Goal: Task Accomplishment & Management: Use online tool/utility

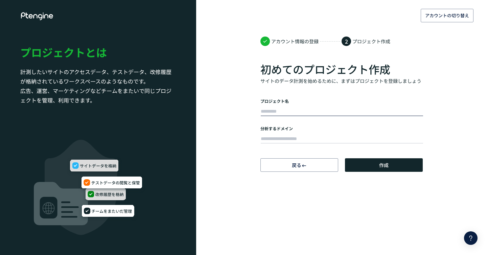
click at [299, 113] on input "text" at bounding box center [342, 111] width 162 height 9
type input "*"
type input "*****"
click at [291, 134] on input "text" at bounding box center [342, 138] width 162 height 9
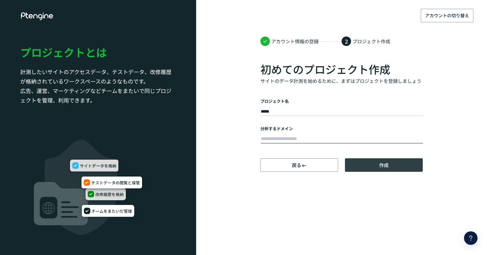
paste input "**********"
type input "**********"
click at [359, 166] on button "作成" at bounding box center [384, 165] width 78 height 14
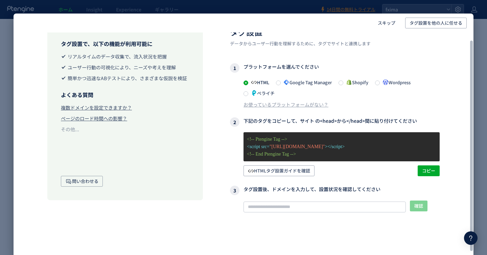
scroll to position [21, 0]
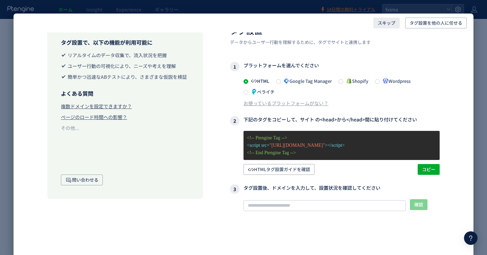
click at [389, 24] on span "スキップ" at bounding box center [387, 23] width 18 height 11
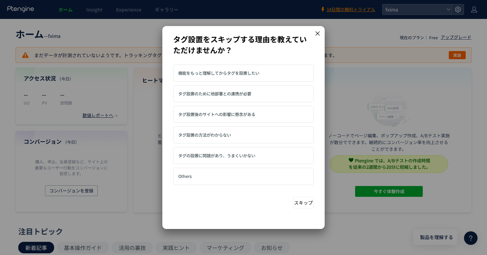
click at [285, 73] on label "機能をもっと理解してからタグを設置したい" at bounding box center [243, 73] width 141 height 17
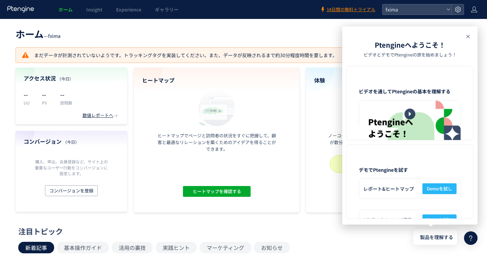
click at [468, 37] on use at bounding box center [467, 36] width 3 height 3
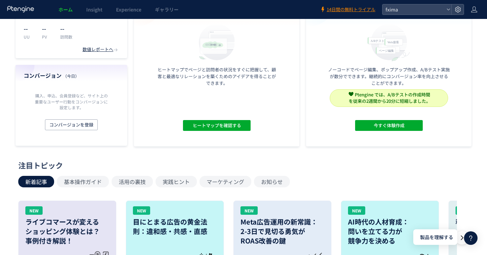
scroll to position [0, 0]
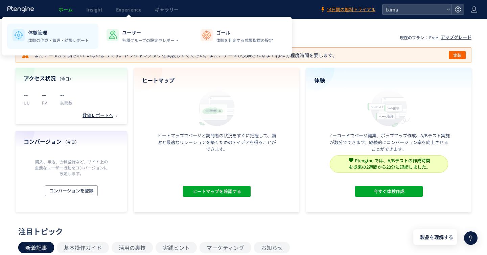
click at [80, 38] on p "体験の作成・管理・結果レポート" at bounding box center [58, 40] width 61 height 6
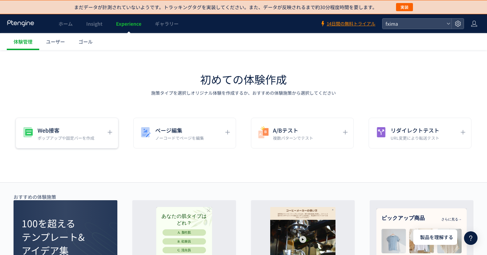
click at [95, 131] on div "Web接客 ポップアップや固定バーを作成" at bounding box center [61, 132] width 81 height 15
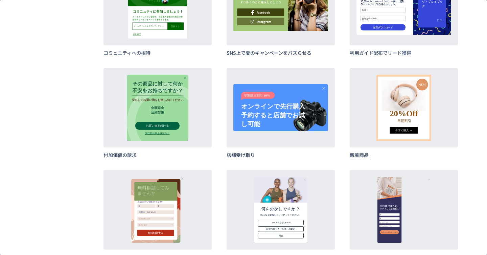
scroll to position [2099, 0]
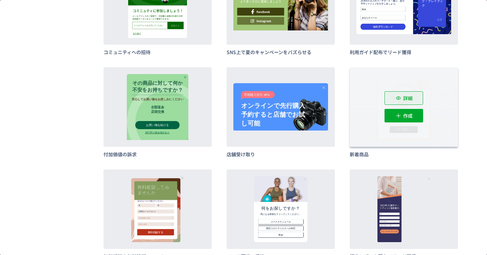
click at [401, 99] on icon "dialog" at bounding box center [398, 98] width 7 height 7
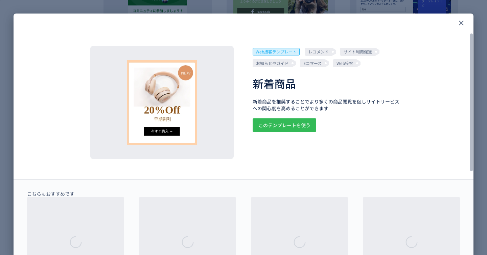
click at [278, 124] on span "このテンプレートを使う" at bounding box center [284, 125] width 52 height 14
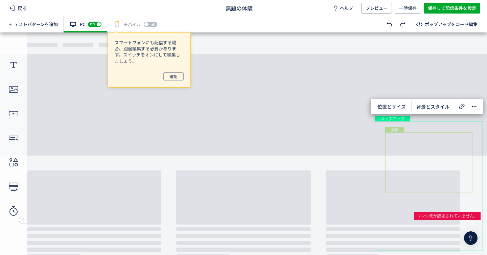
click at [421, 161] on div "画像" at bounding box center [428, 162] width 87 height 60
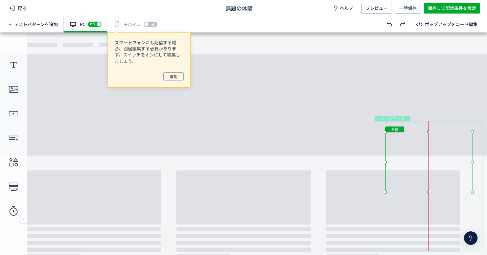
click at [420, 159] on div "画像" at bounding box center [428, 162] width 87 height 60
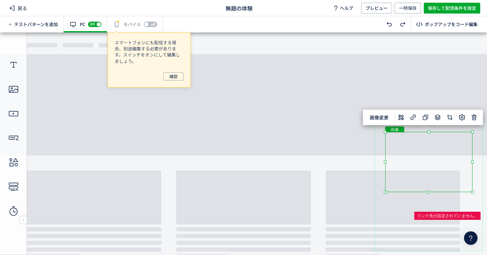
click at [400, 99] on body "undefined ポップアップ undefined ポップアップ クローズボタン 形 画像 テキスト テキスト ボタン" at bounding box center [243, 143] width 487 height 222
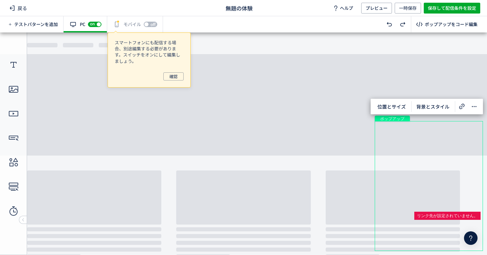
click at [345, 144] on body "undefined ポップアップ undefined ポップアップ クローズボタン 形 画像 テキスト テキスト ボタン" at bounding box center [243, 143] width 487 height 222
click at [380, 6] on span "プレビュー" at bounding box center [377, 8] width 22 height 11
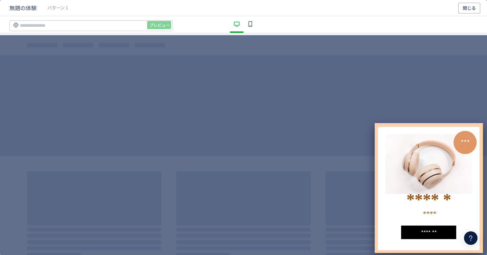
click at [409, 139] on img "dialog" at bounding box center [428, 164] width 87 height 60
click at [476, 8] on button "閉じる" at bounding box center [469, 8] width 22 height 11
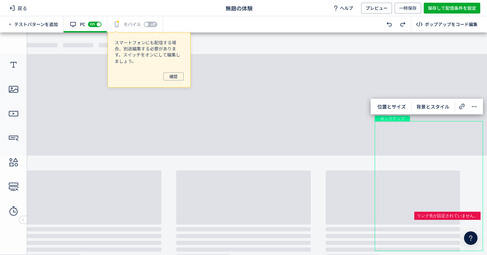
click at [473, 234] on icon at bounding box center [471, 238] width 8 height 8
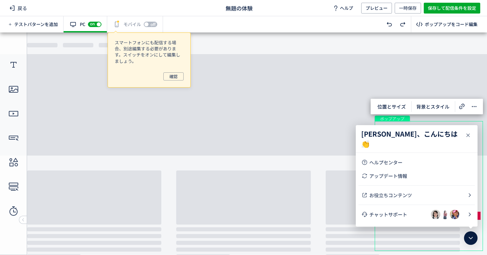
click at [468, 134] on icon at bounding box center [468, 135] width 8 height 8
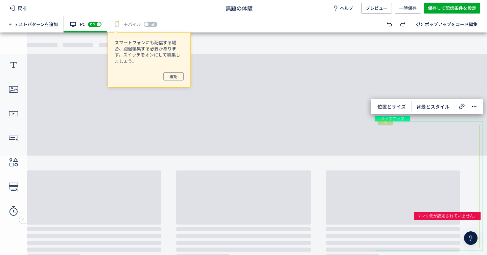
drag, startPoint x: 472, startPoint y: 270, endPoint x: 461, endPoint y: 240, distance: 31.8
drag, startPoint x: 467, startPoint y: 273, endPoint x: 458, endPoint y: 241, distance: 33.0
click at [474, 105] on icon at bounding box center [474, 106] width 8 height 8
click at [387, 148] on div "画像" at bounding box center [428, 162] width 87 height 60
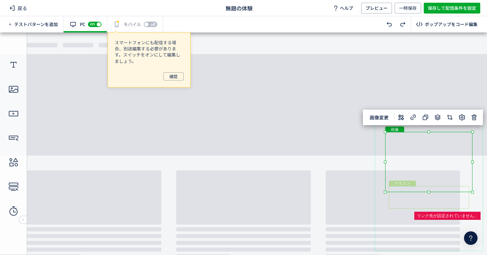
click at [410, 206] on div "テキスト" at bounding box center [429, 197] width 80 height 23
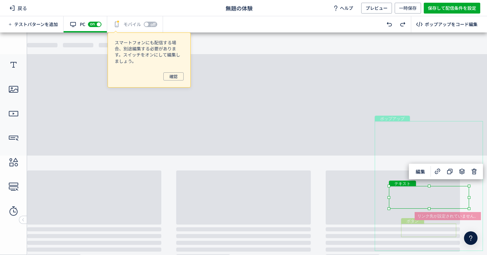
click at [414, 216] on body "undefined ポップアップ undefined ポップアップ クローズボタン 形 画像 テキスト テキスト ボタン" at bounding box center [243, 143] width 487 height 222
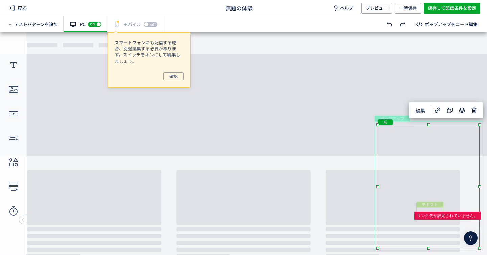
click at [416, 208] on div "テキスト" at bounding box center [429, 211] width 27 height 9
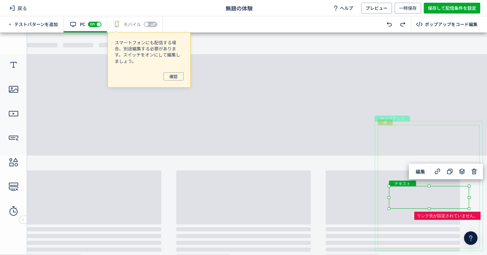
click at [463, 225] on div "形" at bounding box center [429, 186] width 102 height 123
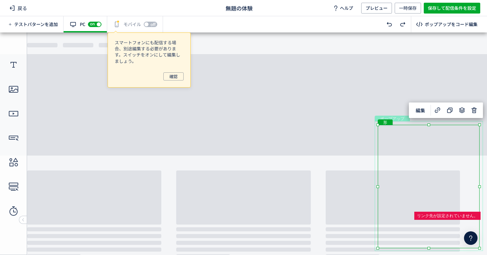
click at [469, 235] on icon at bounding box center [471, 238] width 8 height 8
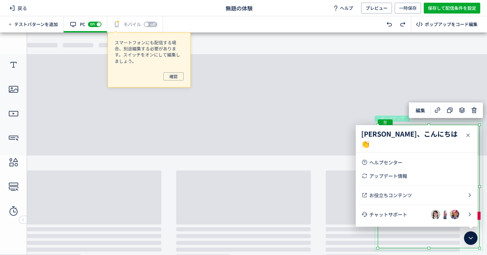
click at [466, 136] on icon at bounding box center [468, 135] width 8 height 8
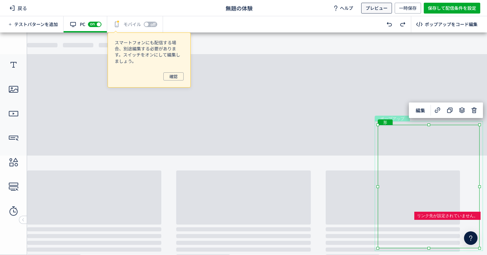
click at [377, 4] on span "プレビュー" at bounding box center [377, 8] width 22 height 11
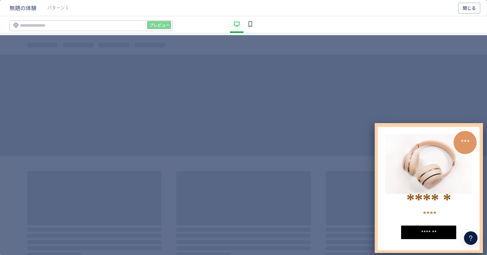
drag, startPoint x: 421, startPoint y: 127, endPoint x: 387, endPoint y: 121, distance: 34.0
click at [387, 122] on div "矩形 rectangle 方框,矩形,方形 ****** **** ******* **** ****** ****** ***" at bounding box center [243, 146] width 487 height 222
click at [465, 7] on span "閉じる" at bounding box center [469, 8] width 13 height 11
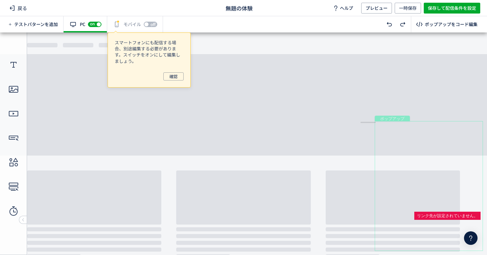
drag, startPoint x: 375, startPoint y: 121, endPoint x: 360, endPoint y: 123, distance: 14.9
click at [360, 123] on body "undefined ポップアップ undefined ポップアップ クローズボタン 形 画像 テキスト テキスト ボタン" at bounding box center [243, 143] width 487 height 222
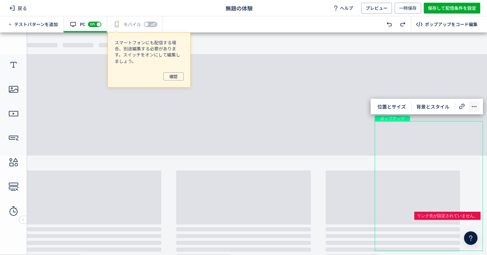
click at [474, 110] on icon at bounding box center [474, 106] width 8 height 8
click at [172, 75] on span "確認" at bounding box center [173, 76] width 8 height 8
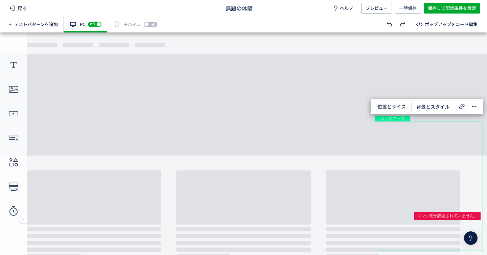
click at [334, 120] on body "undefined ポップアップ undefined ポップアップ クローズボタン 形 画像 テキスト テキスト ボタン" at bounding box center [243, 143] width 487 height 222
click at [399, 111] on span "位置とサイズ" at bounding box center [391, 106] width 37 height 11
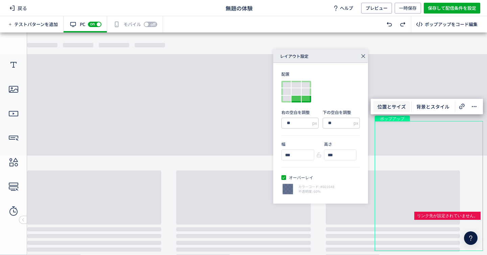
click at [295, 100] on div at bounding box center [295, 99] width 9 height 7
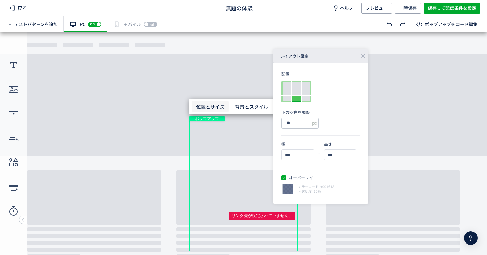
click at [361, 55] on icon at bounding box center [362, 55] width 9 height 9
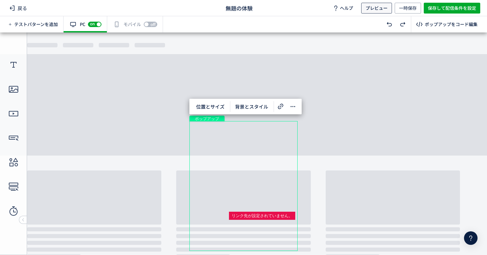
click at [373, 7] on span "プレビュー" at bounding box center [377, 8] width 22 height 11
